Goal: Task Accomplishment & Management: Use online tool/utility

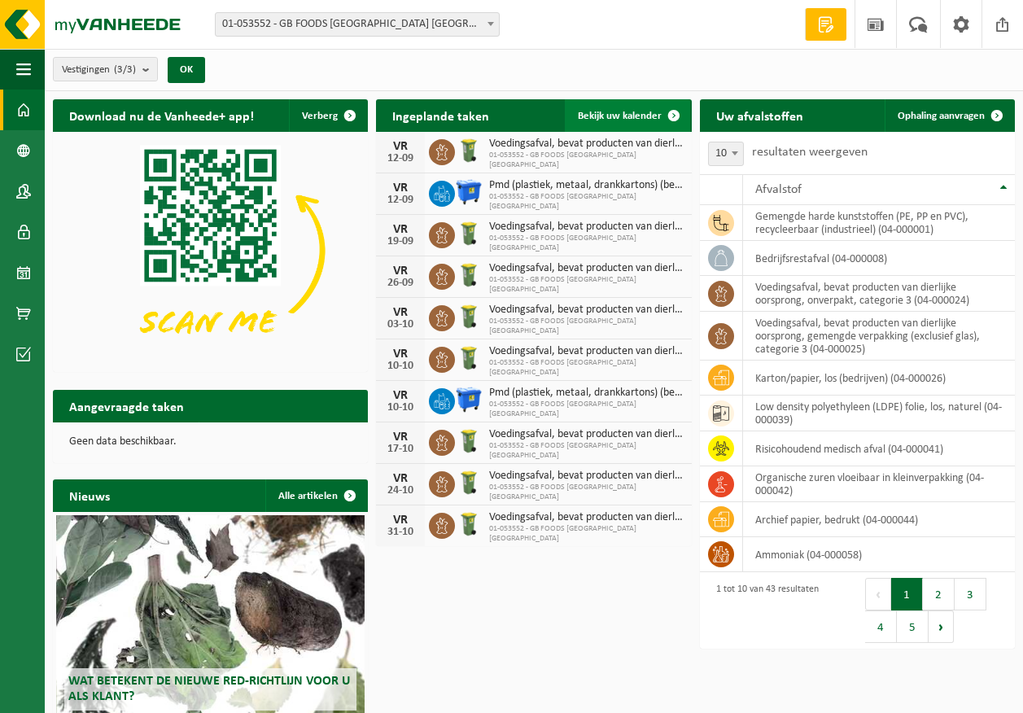
click at [644, 116] on span "Bekijk uw kalender" at bounding box center [620, 116] width 84 height 11
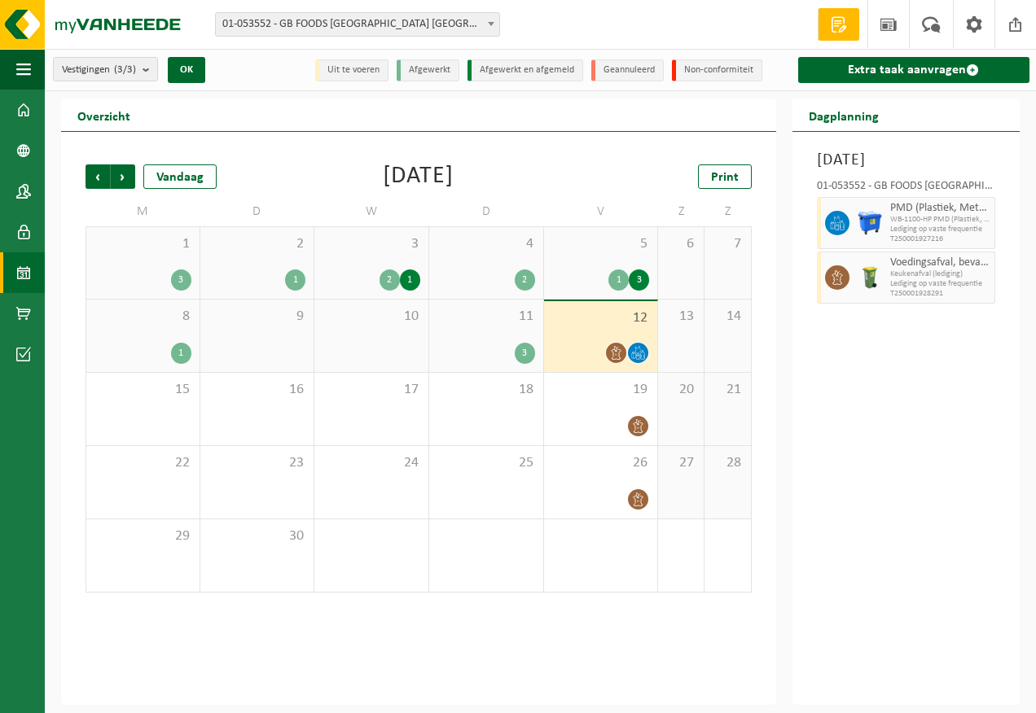
click at [179, 353] on div "1" at bounding box center [181, 353] width 20 height 21
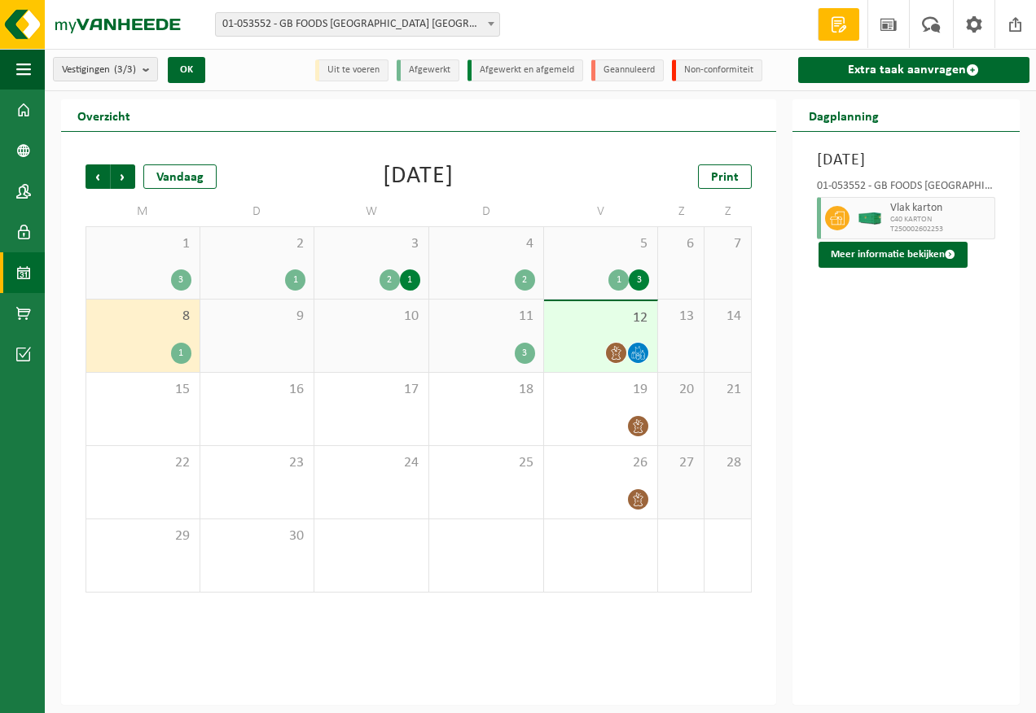
click at [527, 357] on div "3" at bounding box center [524, 353] width 20 height 21
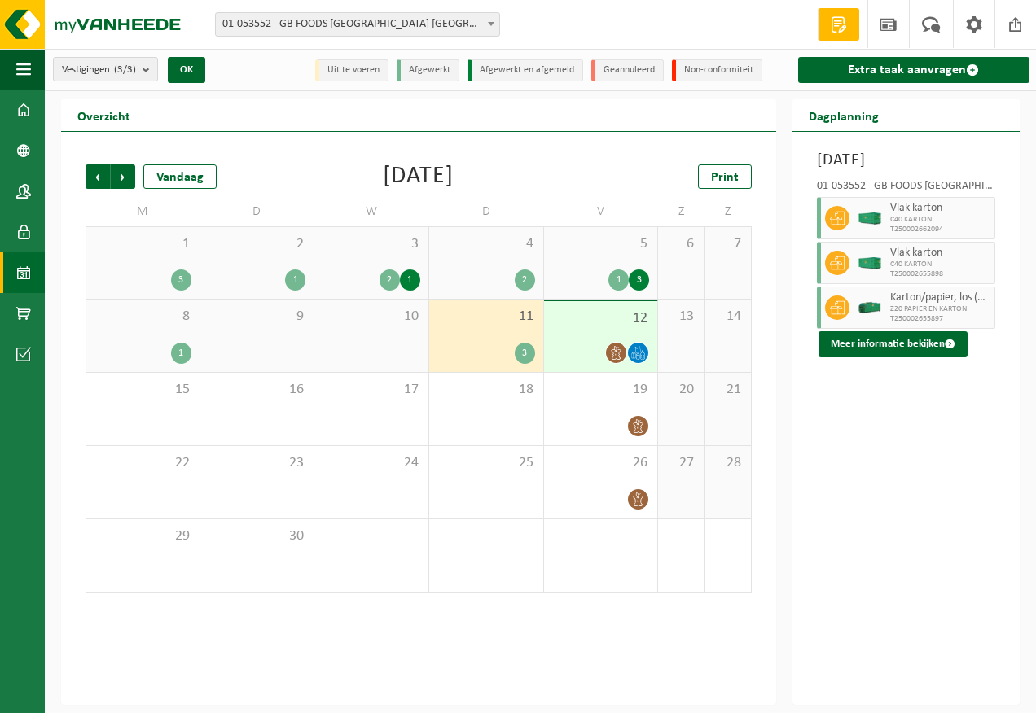
click at [370, 68] on li "Uit te voeren" at bounding box center [351, 70] width 73 height 22
click at [144, 25] on img at bounding box center [97, 24] width 195 height 49
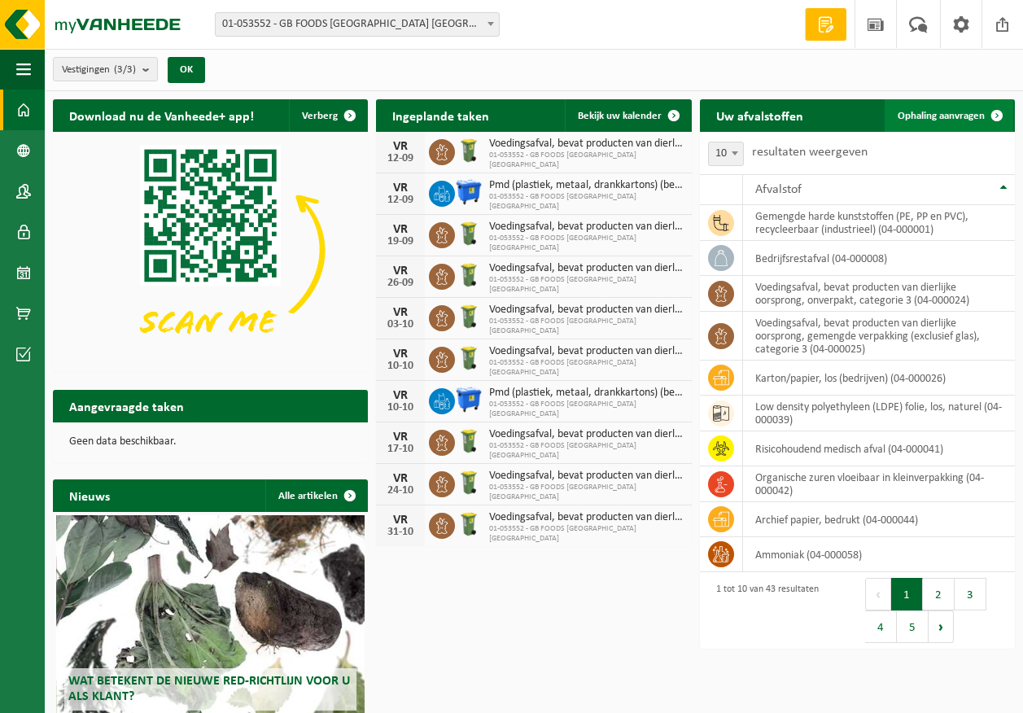
click at [979, 111] on span "Ophaling aanvragen" at bounding box center [941, 116] width 87 height 11
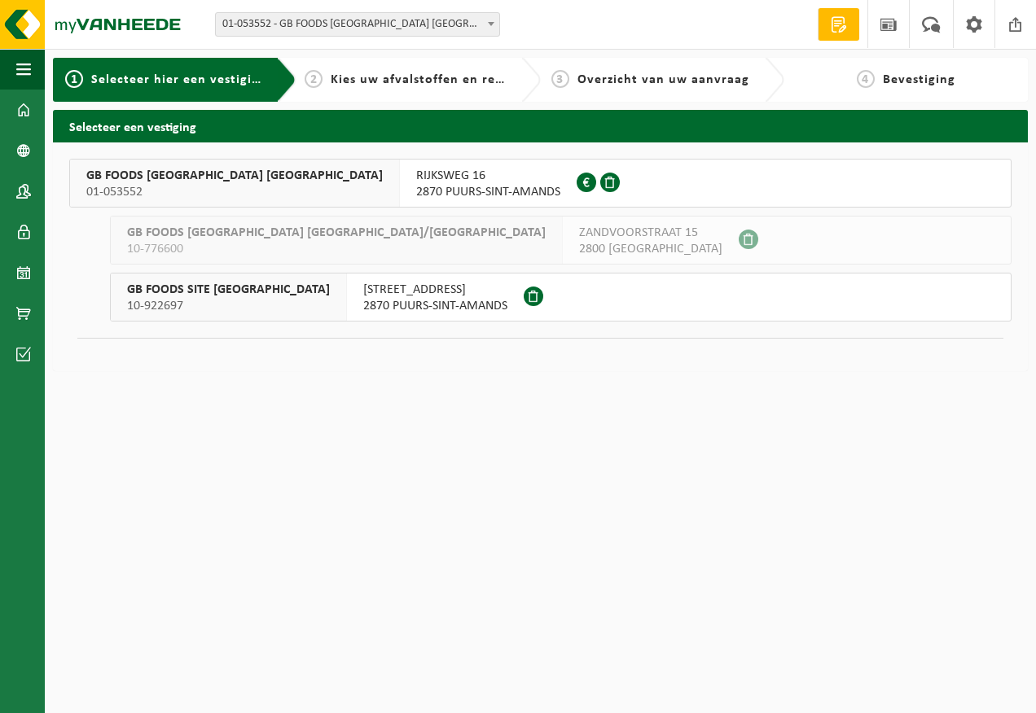
click at [416, 186] on span "2870 PUURS-SINT-AMANDS" at bounding box center [488, 192] width 144 height 16
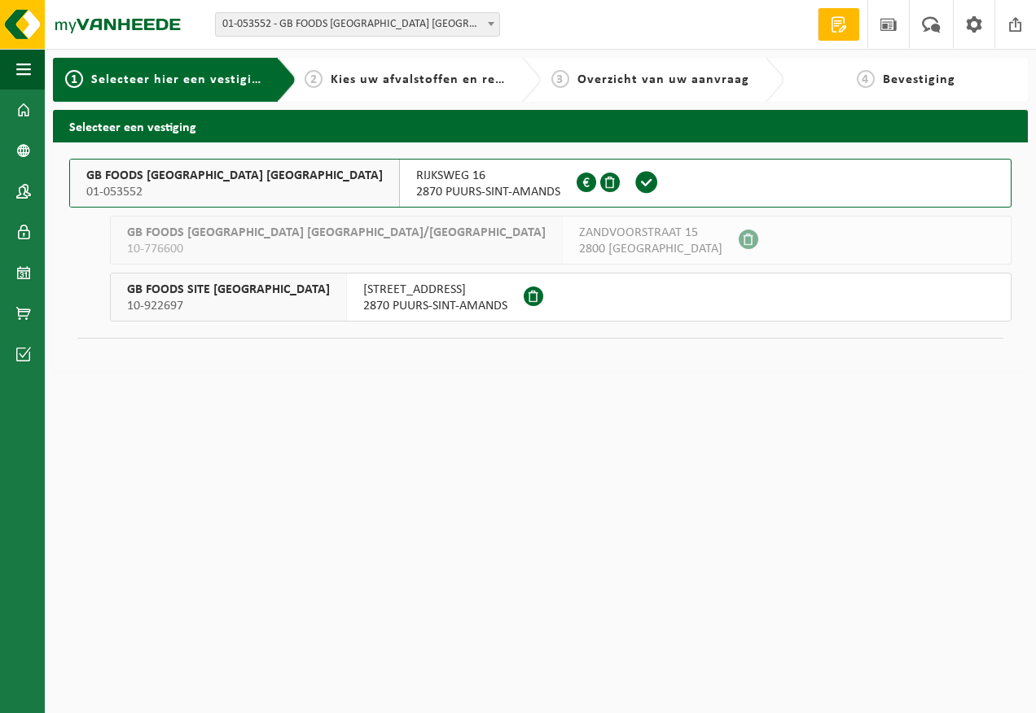
click at [416, 186] on span "2870 PUURS-SINT-AMANDS" at bounding box center [488, 192] width 144 height 16
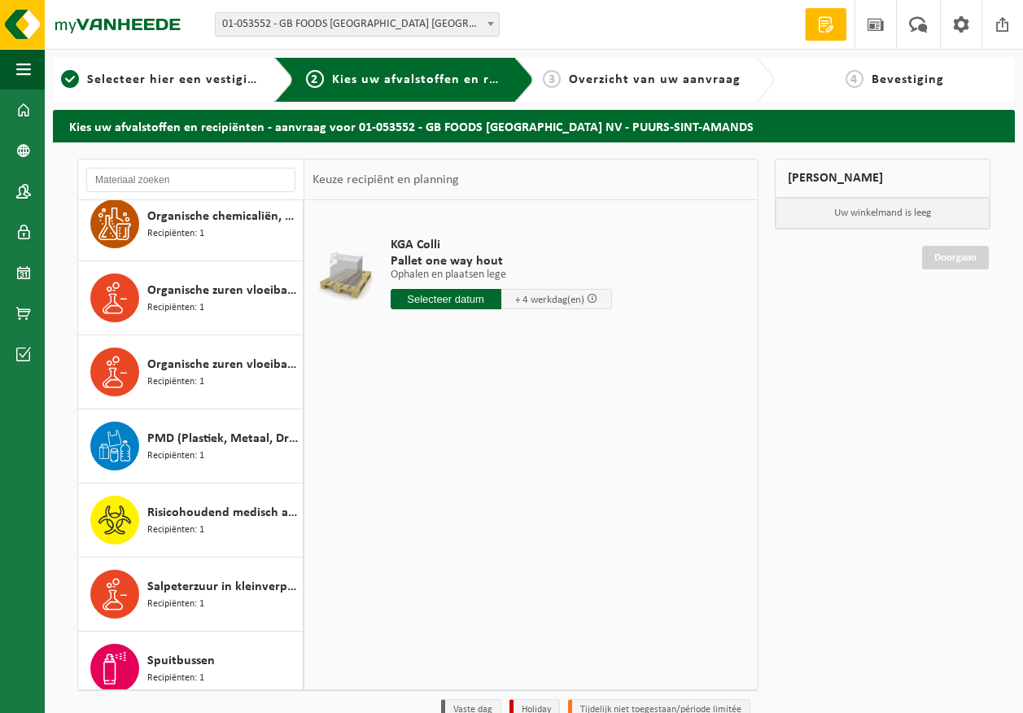
scroll to position [2361, 0]
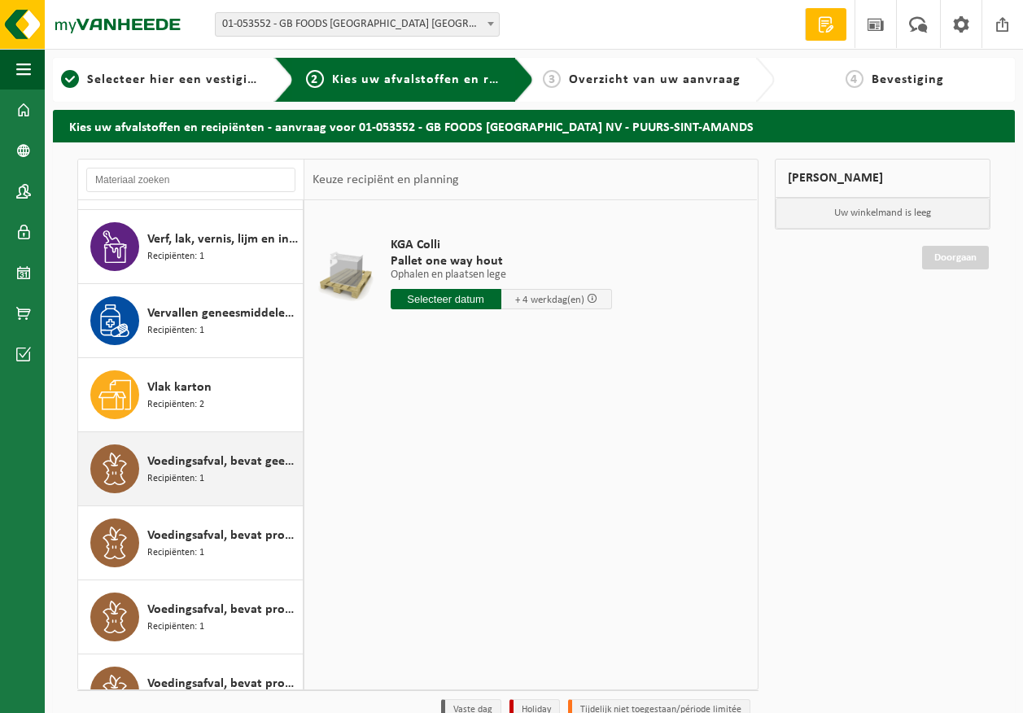
click at [223, 468] on span "Voedingsafval, bevat geen producten van dierlijke oorsprong, gemengde verpakkin…" at bounding box center [222, 462] width 151 height 20
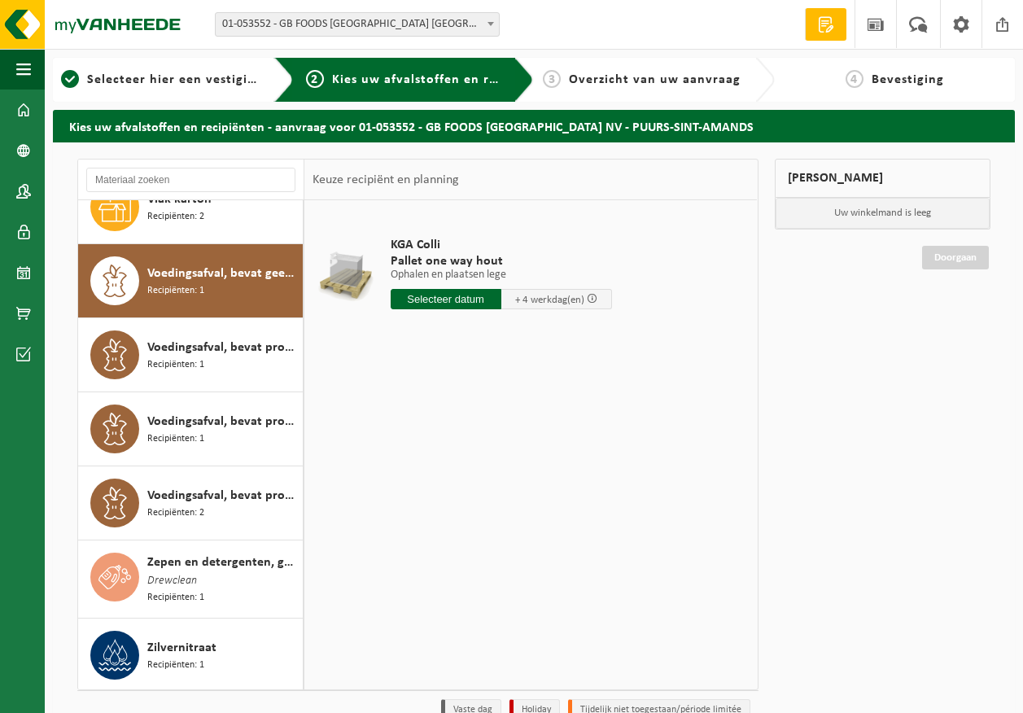
scroll to position [2549, 0]
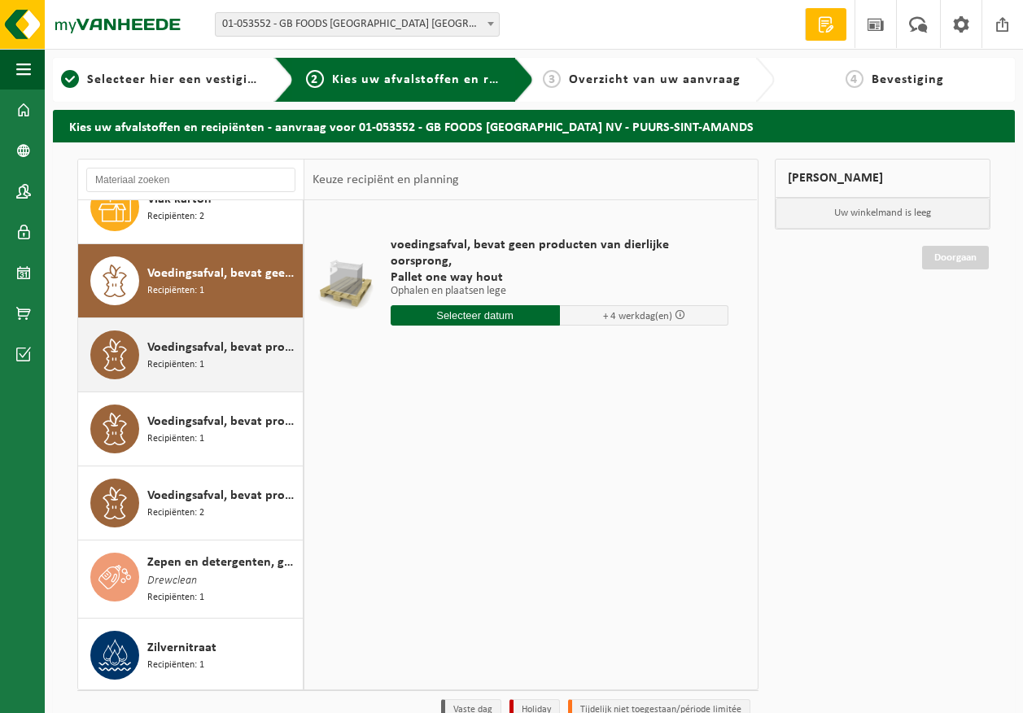
click at [198, 362] on span "Recipiënten: 1" at bounding box center [175, 364] width 57 height 15
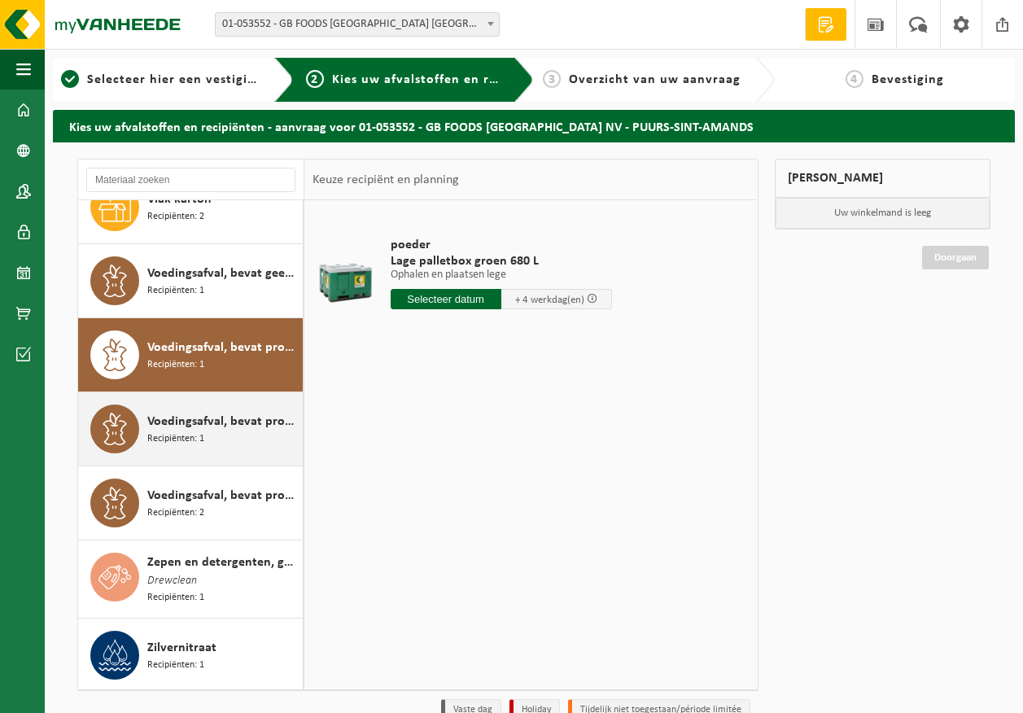
click at [199, 424] on span "Voedingsafval, bevat producten van dierlijke oorsprong, glazen verpakking, cate…" at bounding box center [222, 422] width 151 height 20
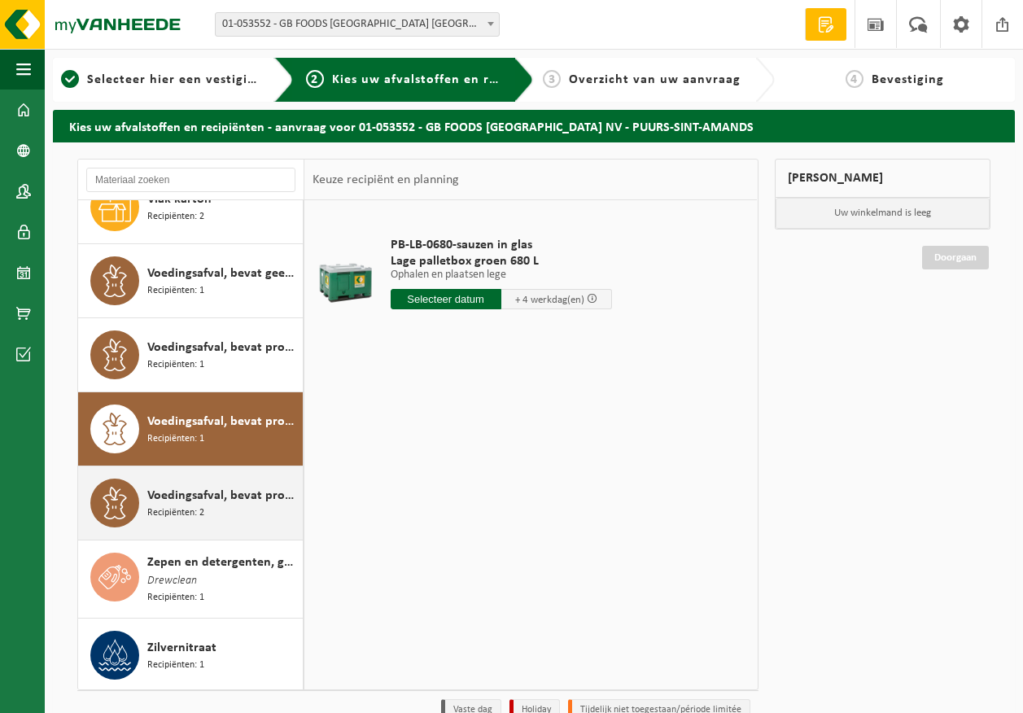
click at [189, 492] on span "Voedingsafval, bevat producten van dierlijke oorsprong, onverpakt, categorie 3" at bounding box center [222, 496] width 151 height 20
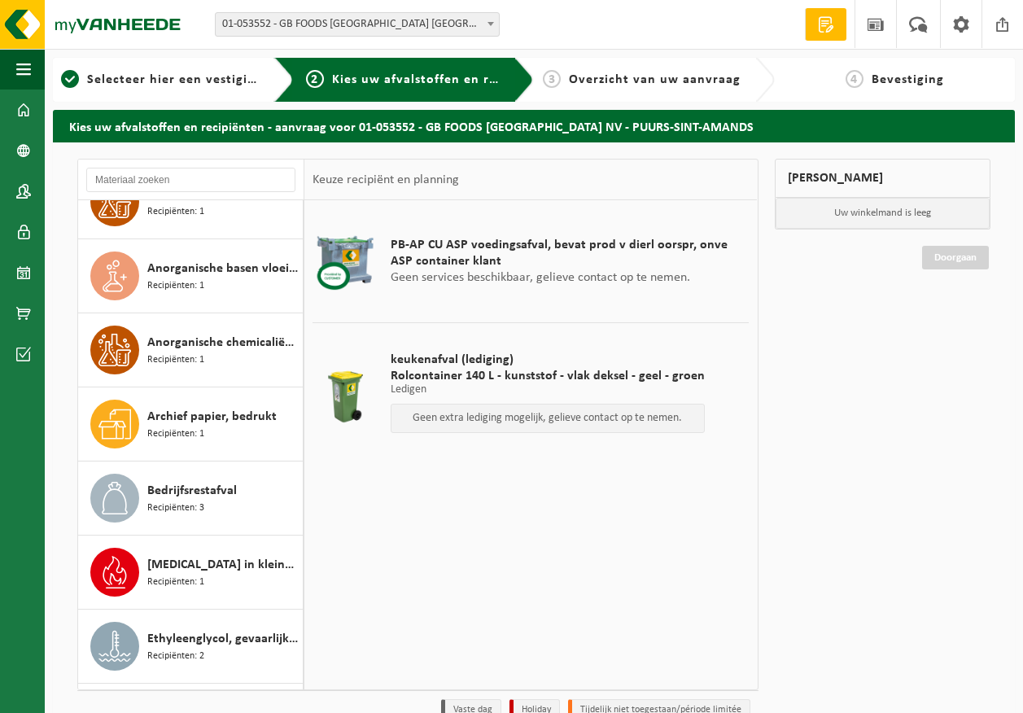
scroll to position [0, 0]
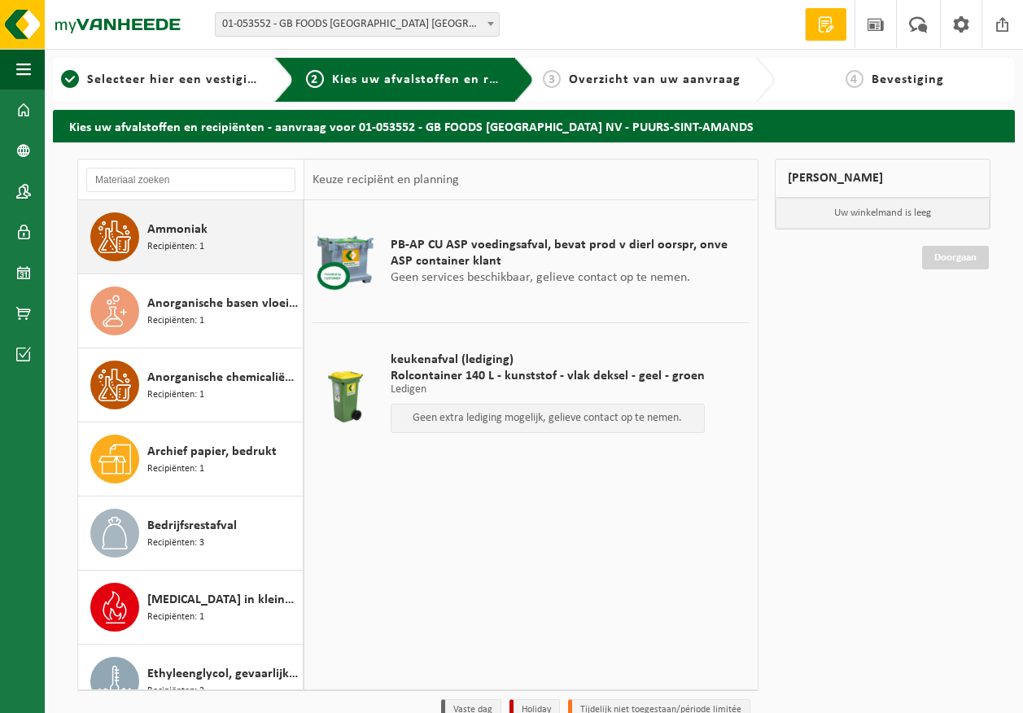
click at [230, 241] on div "Ammoniak Recipiënten: 1" at bounding box center [222, 236] width 151 height 49
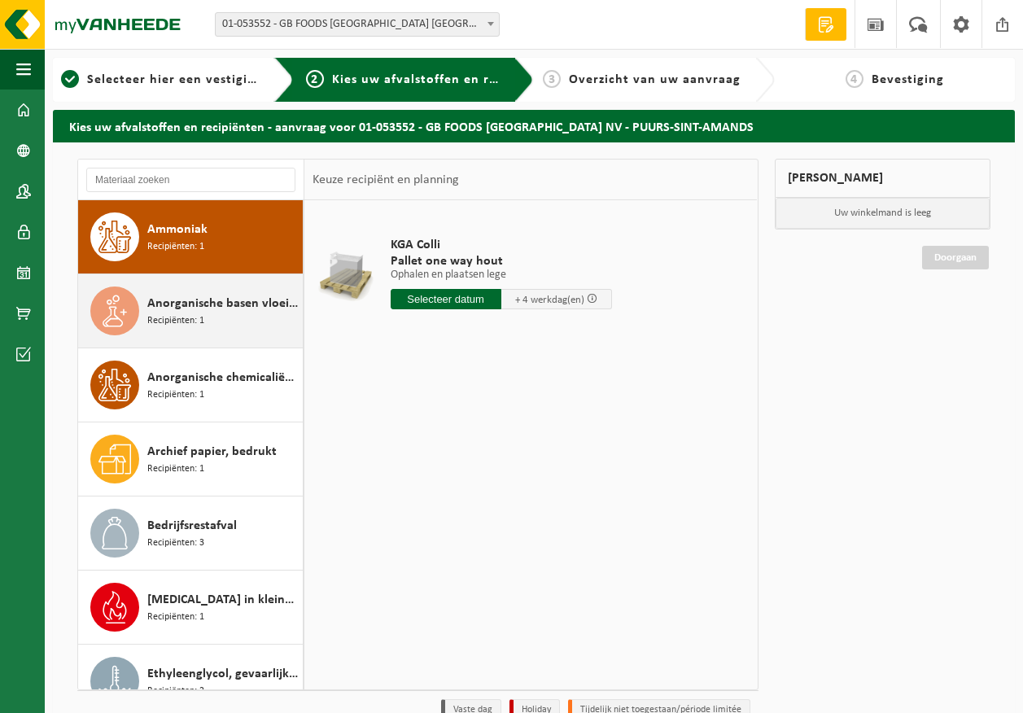
click at [215, 300] on span "Anorganische basen vloeibaar in IBC" at bounding box center [222, 304] width 151 height 20
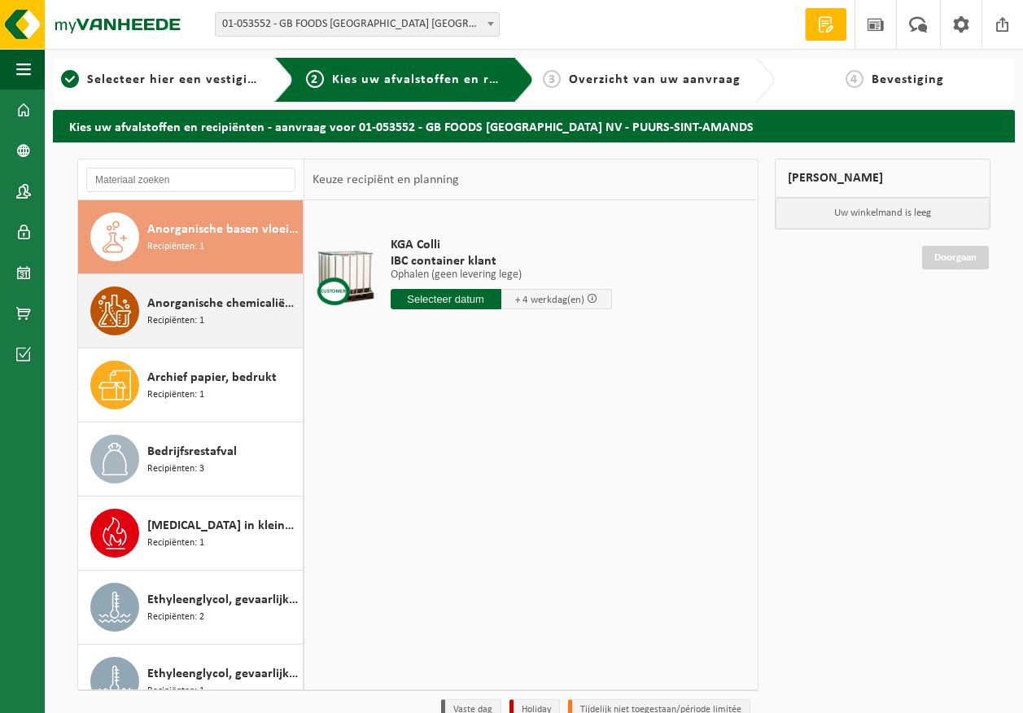
click at [217, 328] on div "Anorganische chemicaliën, vast, niet-gevaarlijk Recipiënten: 1" at bounding box center [222, 311] width 151 height 49
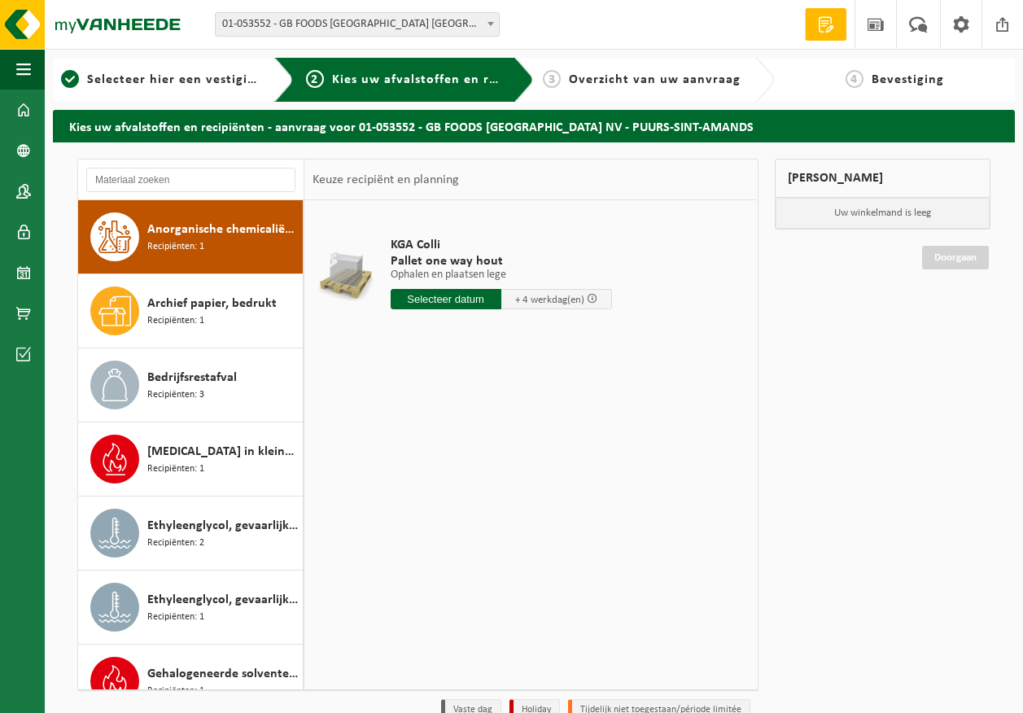
click at [217, 328] on div "Archief papier, bedrukt Recipiënten: 1" at bounding box center [222, 311] width 151 height 49
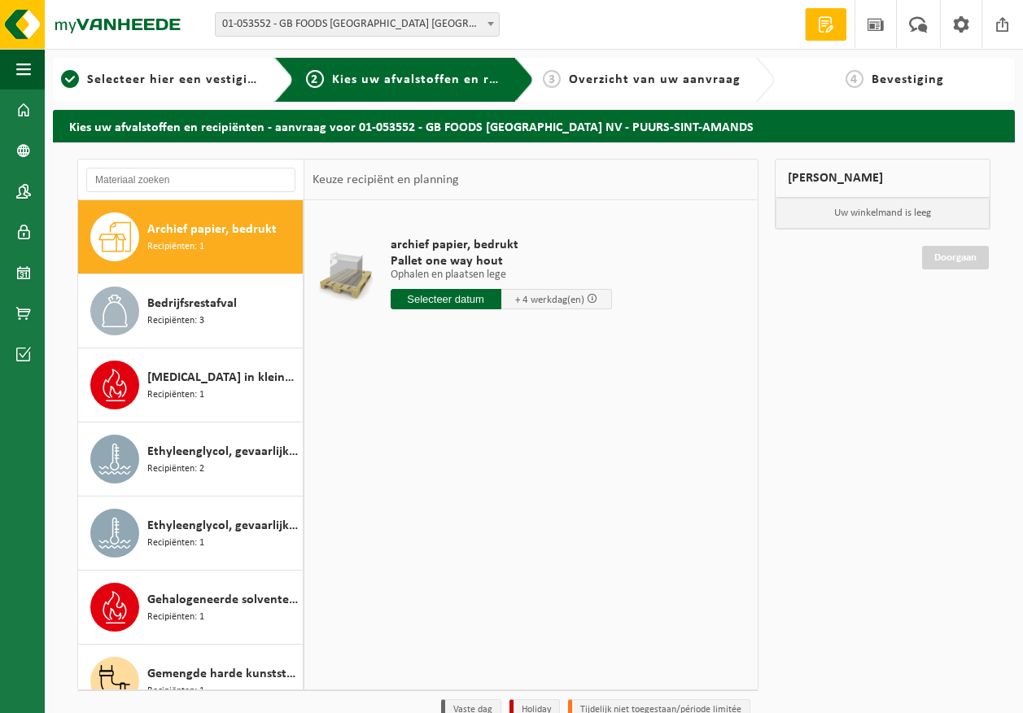
click at [217, 328] on div "Bedrijfsrestafval Recipiënten: 3" at bounding box center [222, 311] width 151 height 49
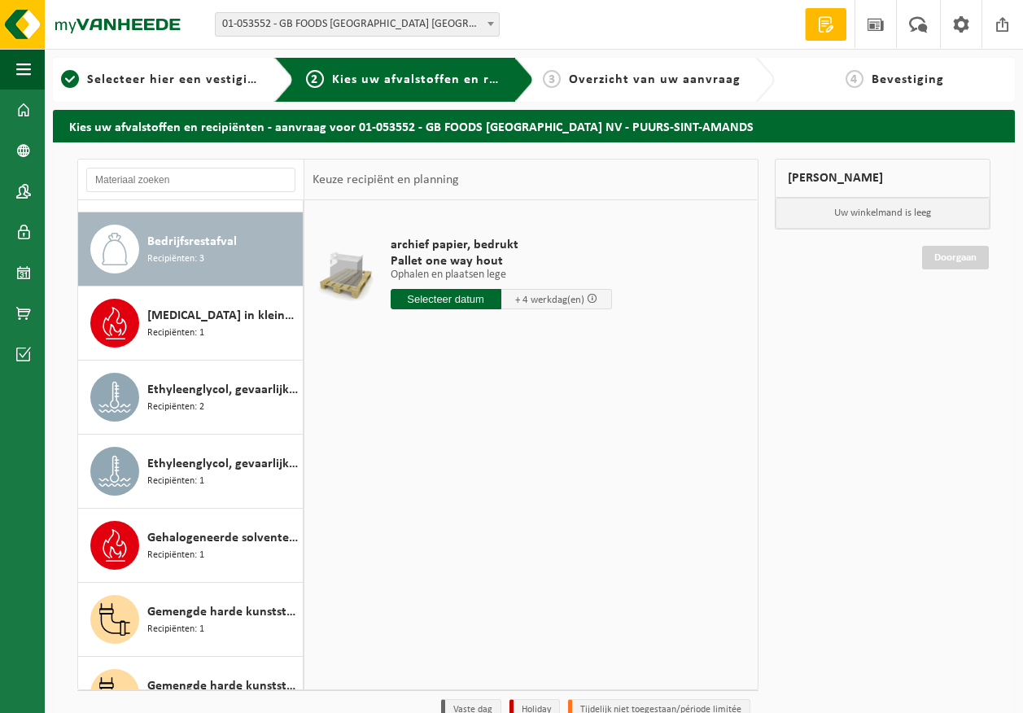
scroll to position [296, 0]
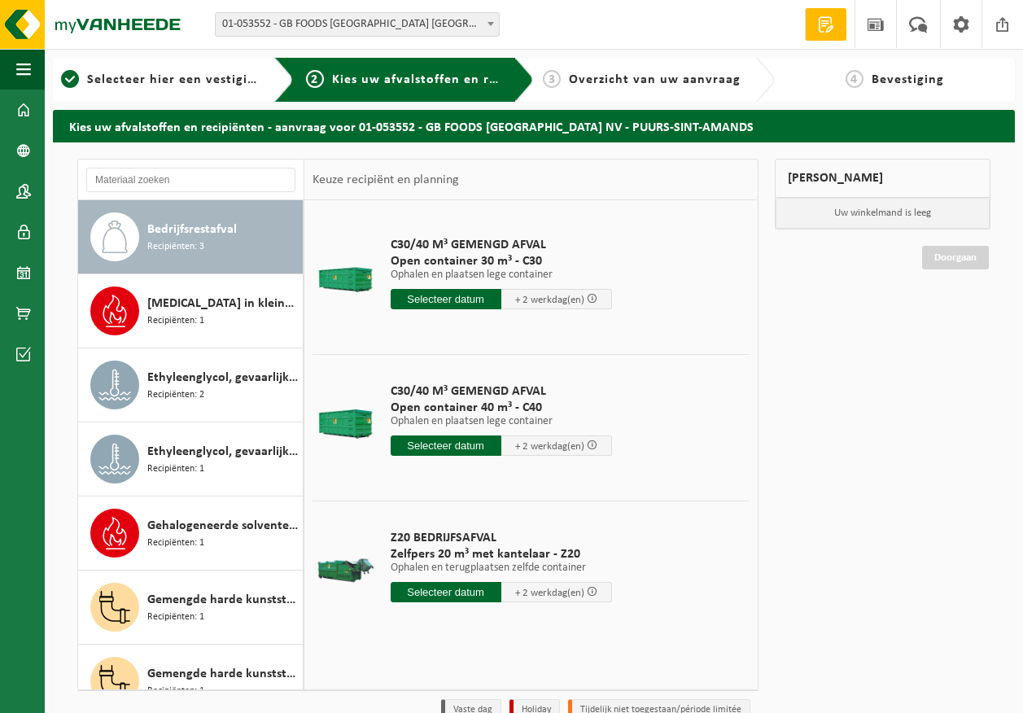
click at [414, 598] on input "text" at bounding box center [446, 592] width 111 height 20
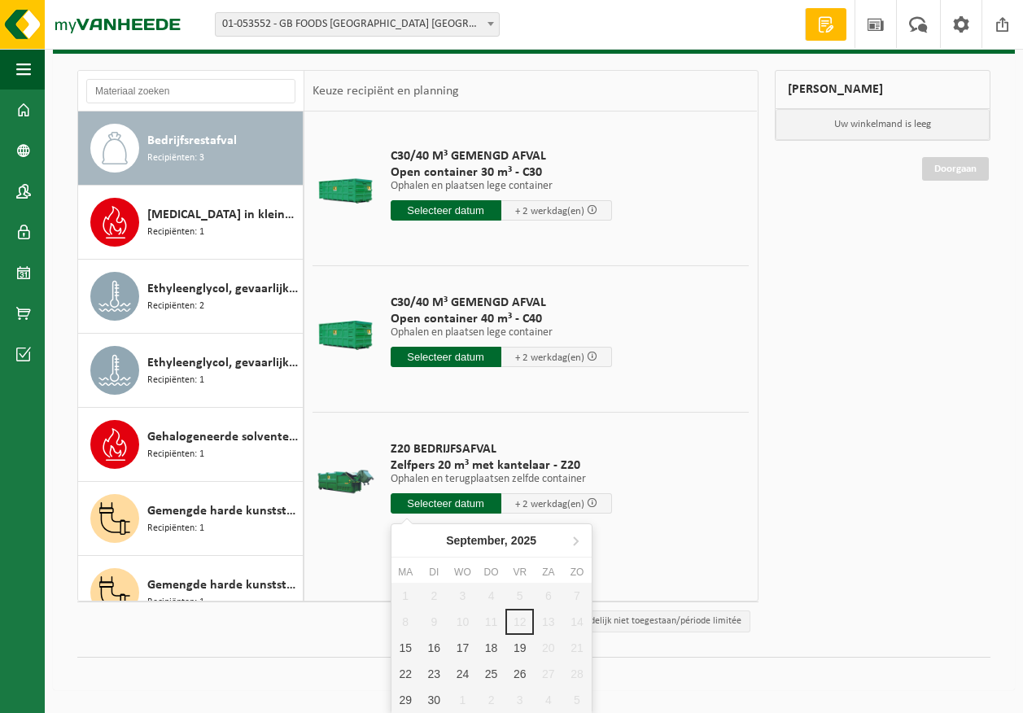
scroll to position [90, 0]
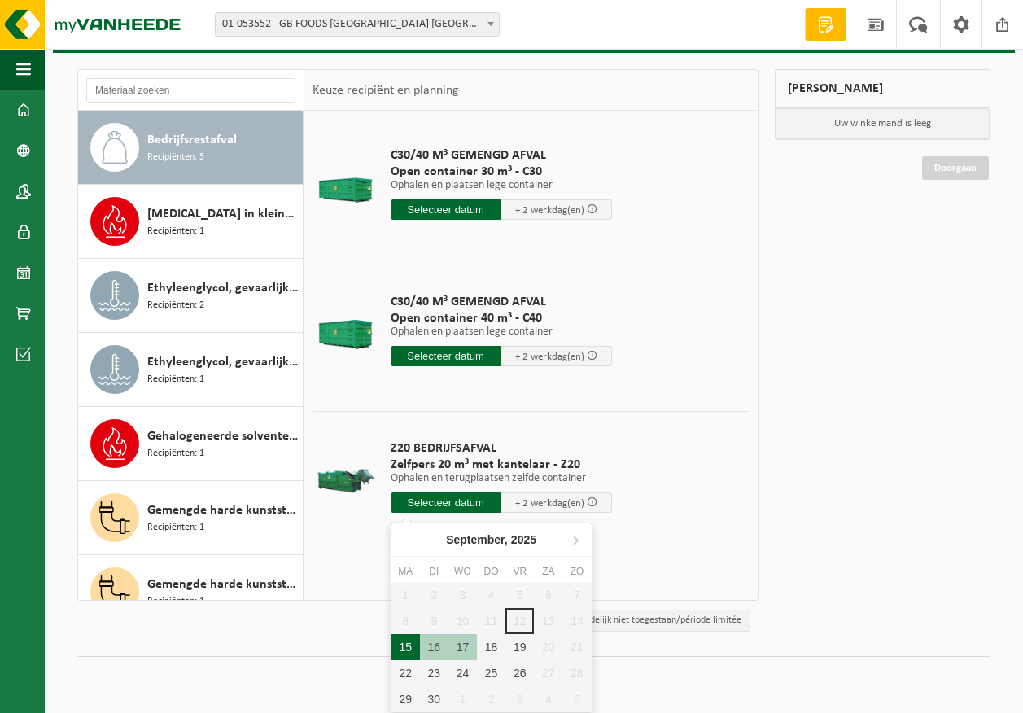
click at [409, 650] on div "15" at bounding box center [406, 647] width 28 height 26
type input "Van 2025-09-15"
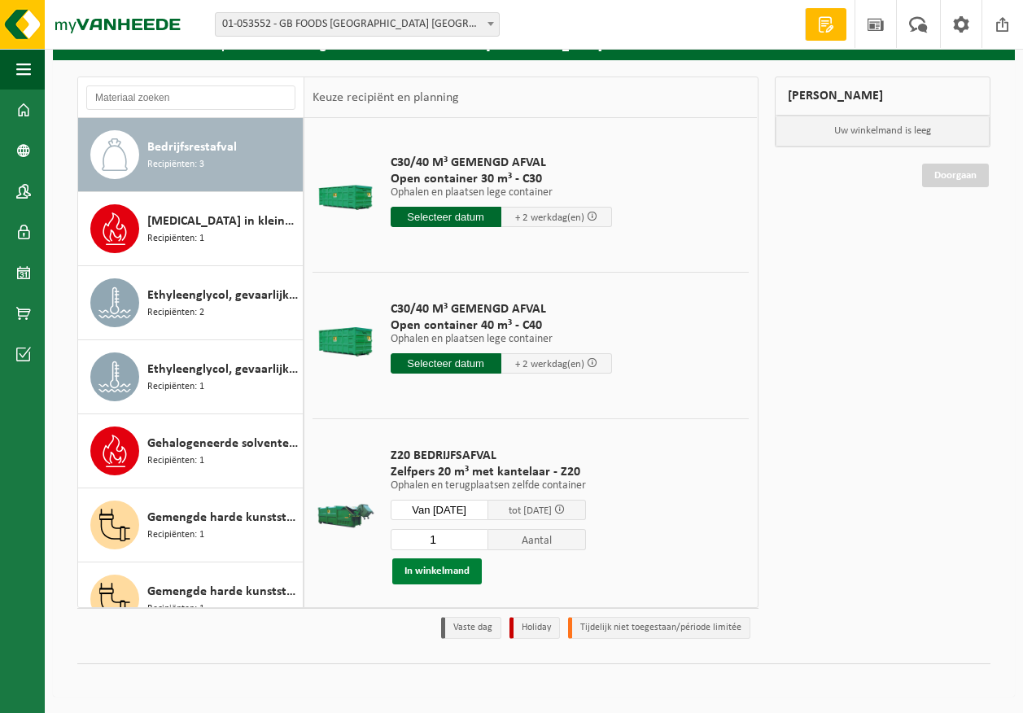
scroll to position [82, 0]
click at [434, 575] on button "In winkelmand" at bounding box center [437, 571] width 90 height 26
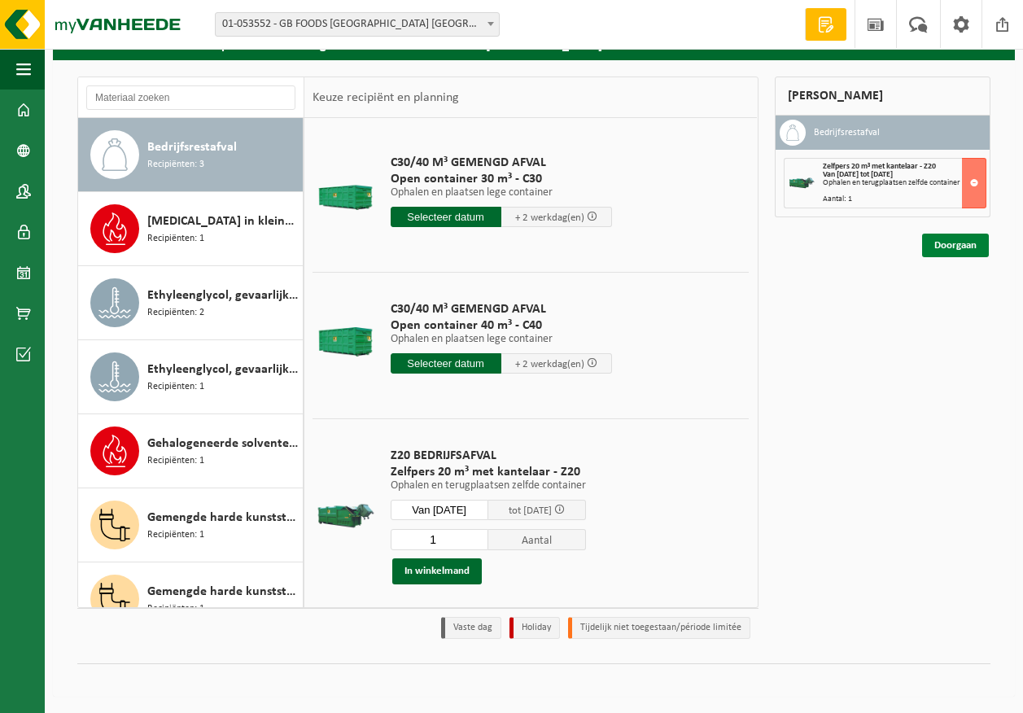
click at [974, 243] on link "Doorgaan" at bounding box center [955, 246] width 67 height 24
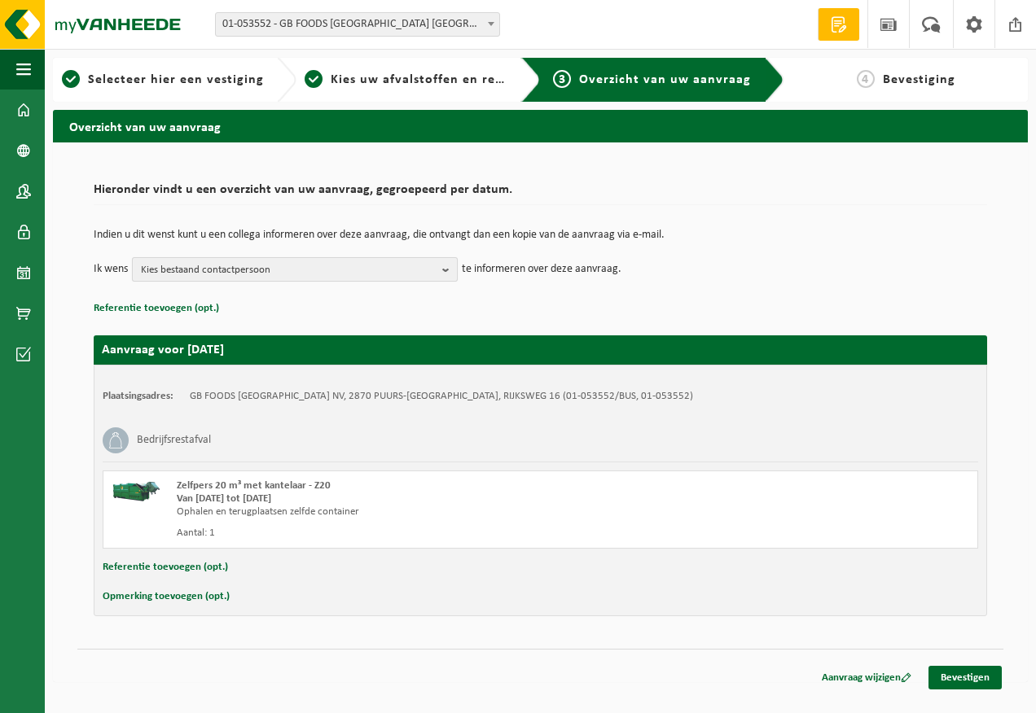
click at [164, 269] on span "Kies bestaand contactpersoon" at bounding box center [288, 270] width 295 height 24
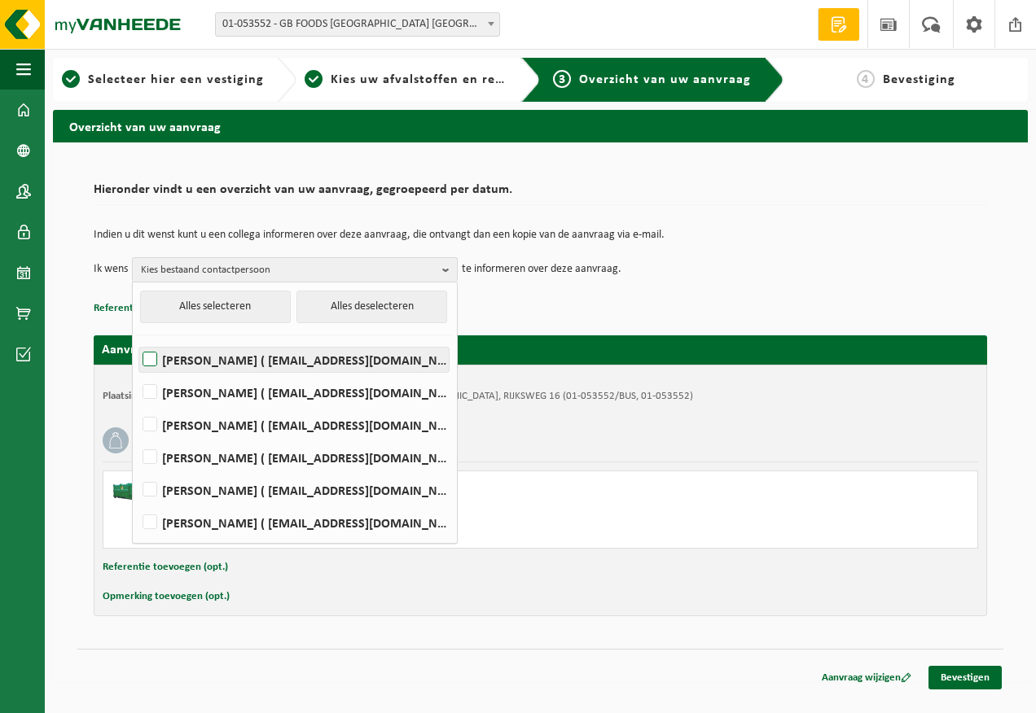
click at [162, 356] on label "Devy De Keersmaeker ( devy_dekeersmaeker@thegbfoods.com )" at bounding box center [293, 360] width 309 height 24
click at [137, 339] on input "Devy De Keersmaeker ( devy_dekeersmaeker@thegbfoods.com )" at bounding box center [136, 339] width 1 height 1
checkbox input "true"
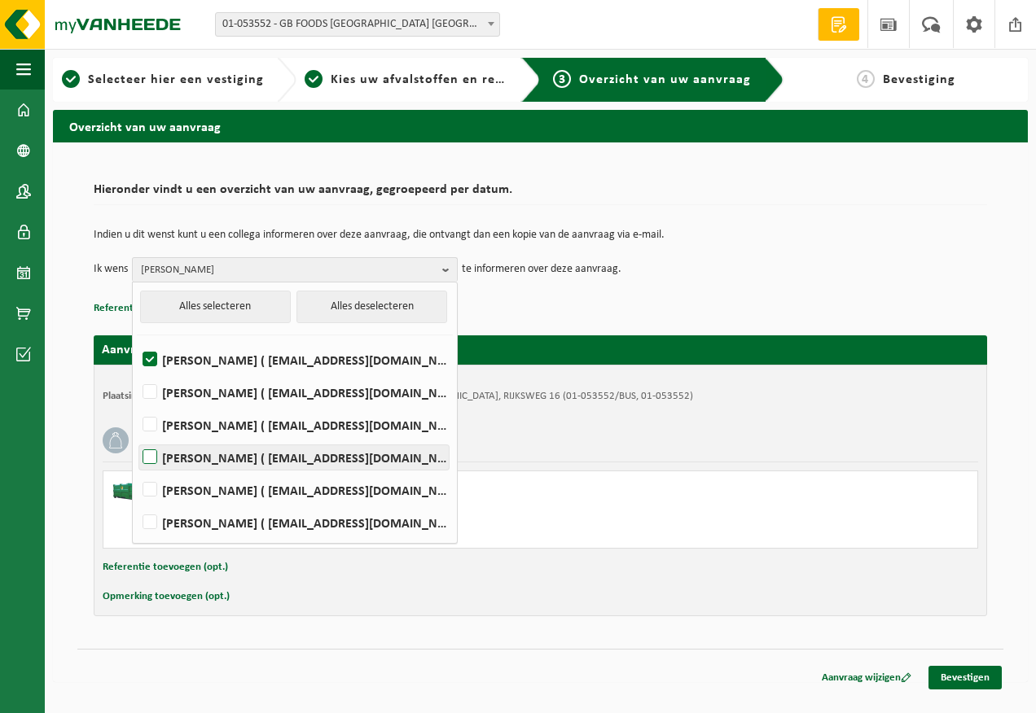
click at [163, 453] on label "Andre Reyniers ( andre_reyniers@thegbfoods.com )" at bounding box center [293, 457] width 309 height 24
click at [137, 437] on input "Andre Reyniers ( andre_reyniers@thegbfoods.com )" at bounding box center [136, 436] width 1 height 1
checkbox input "true"
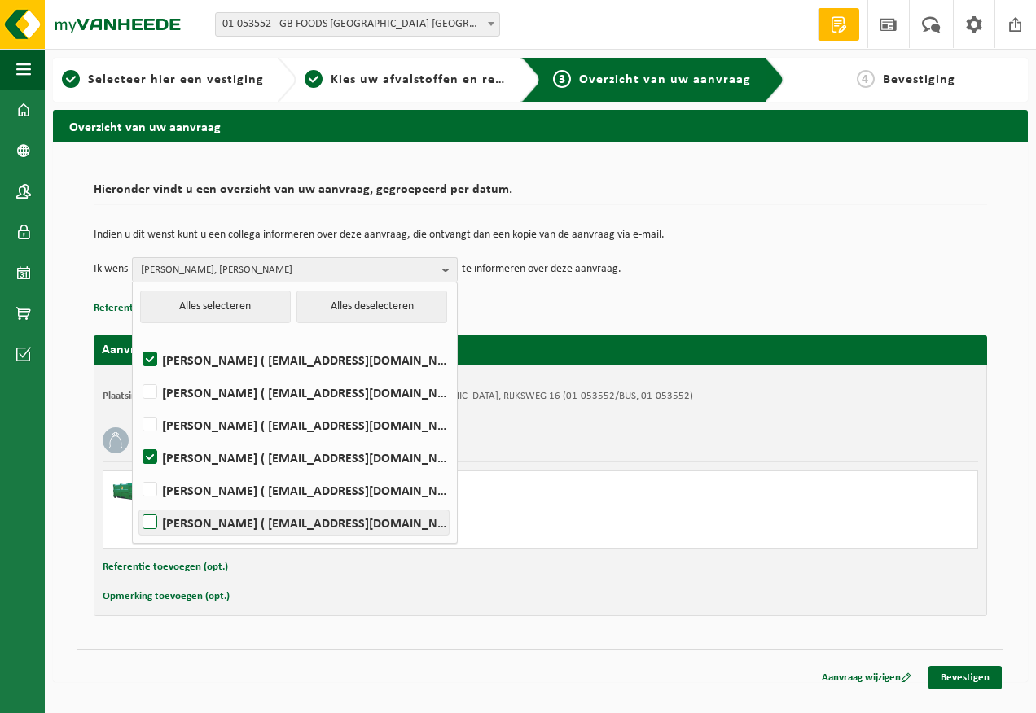
click at [175, 514] on label "Said Tizi ( said_tizi@thegbfoods.com )" at bounding box center [293, 522] width 309 height 24
click at [137, 502] on input "Said Tizi ( said_tizi@thegbfoods.com )" at bounding box center [136, 501] width 1 height 1
checkbox input "true"
click at [953, 676] on link "Bevestigen" at bounding box center [964, 678] width 73 height 24
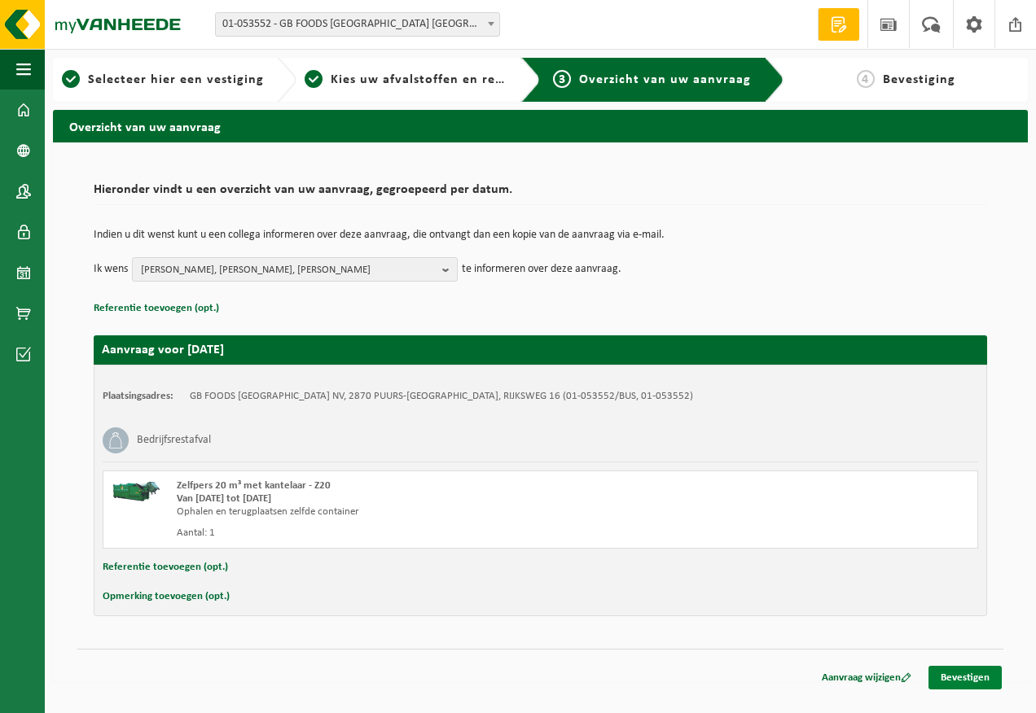
click at [957, 678] on link "Bevestigen" at bounding box center [964, 678] width 73 height 24
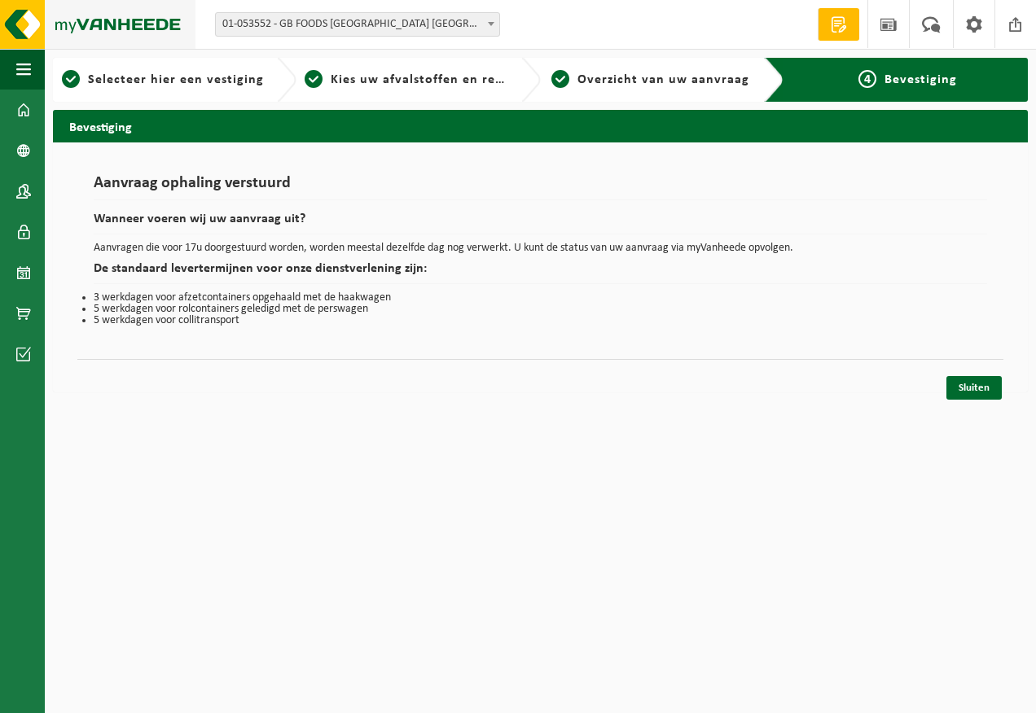
click at [158, 31] on img at bounding box center [97, 24] width 195 height 49
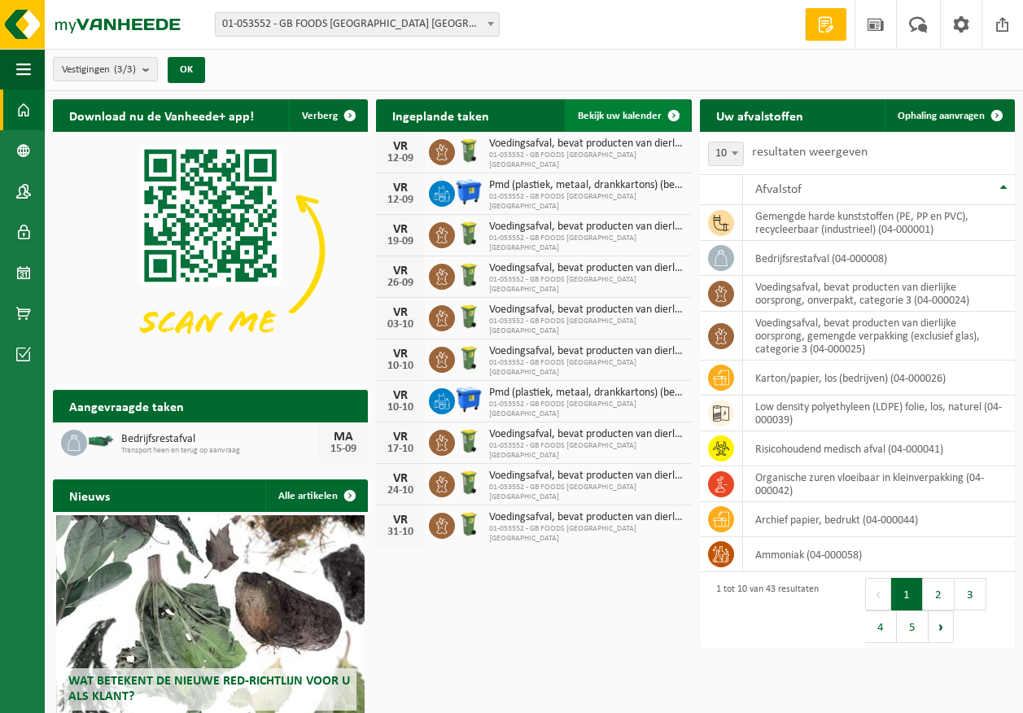
click at [644, 107] on link "Bekijk uw kalender" at bounding box center [627, 115] width 125 height 33
